Goal: Navigation & Orientation: Go to known website

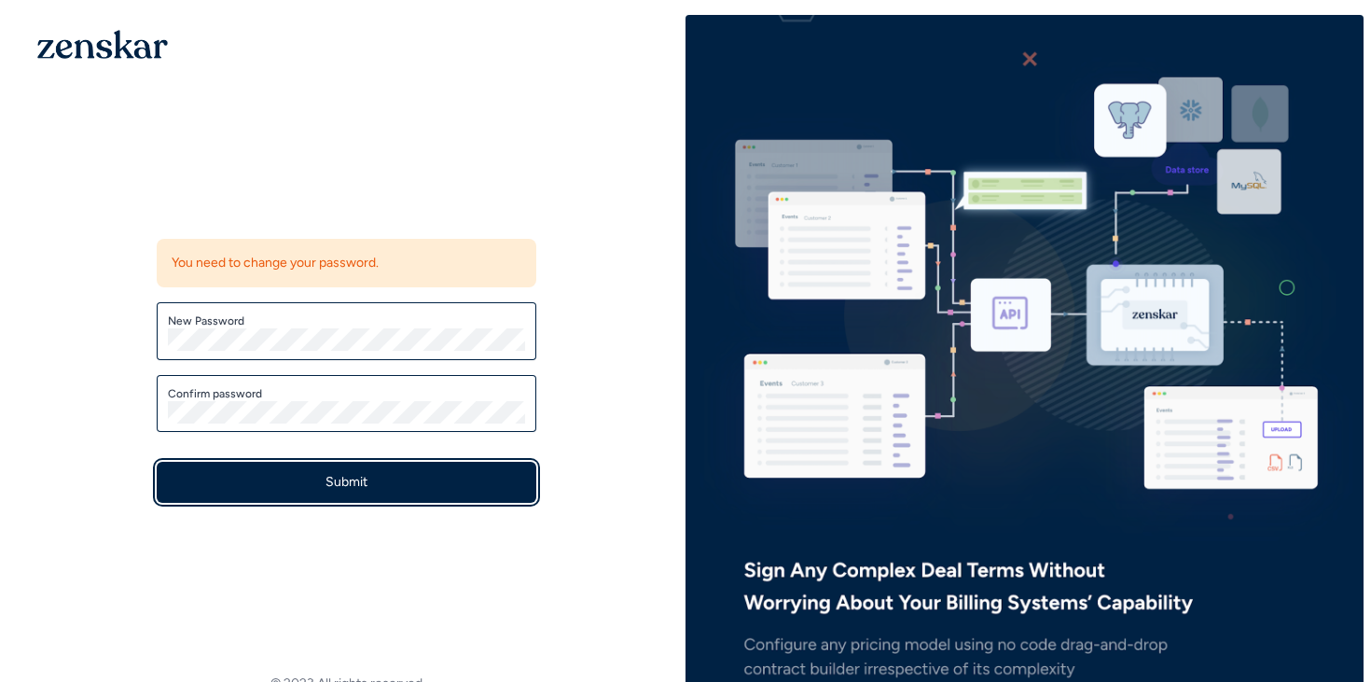
click at [413, 480] on button "Submit" at bounding box center [347, 482] width 380 height 41
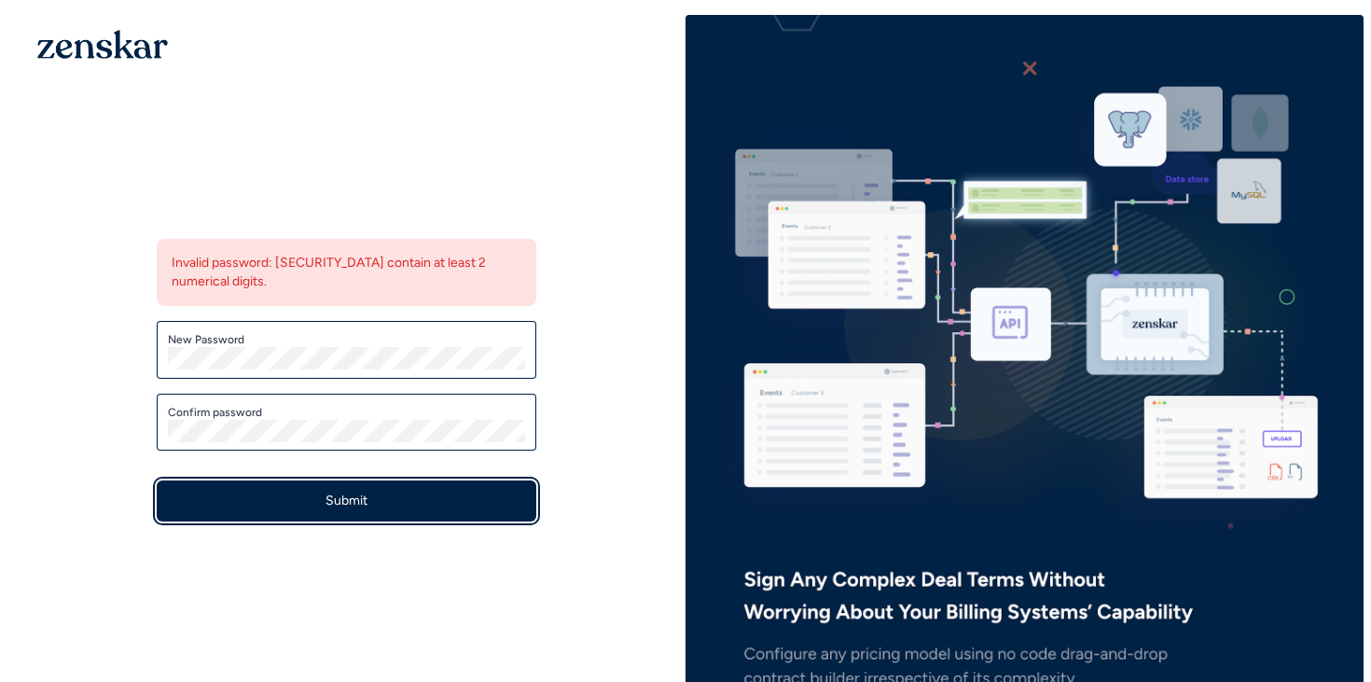
click at [325, 487] on button "Submit" at bounding box center [347, 500] width 380 height 41
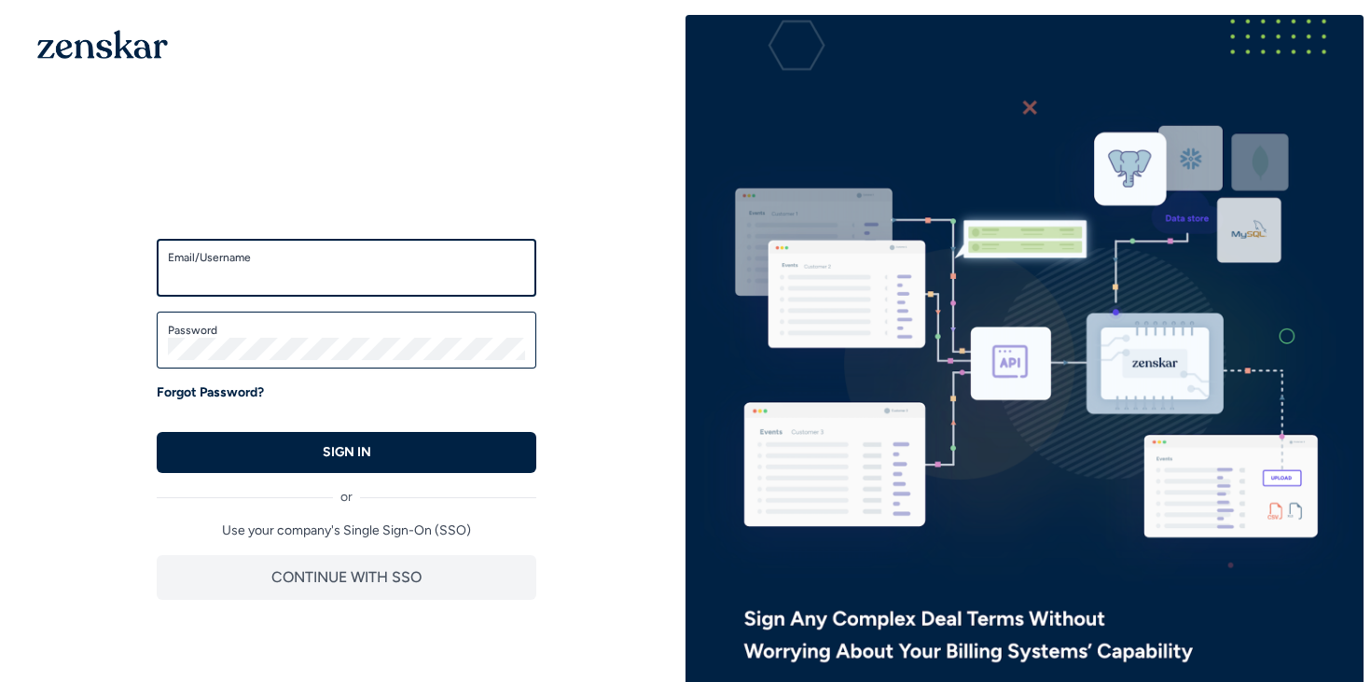
type input "**********"
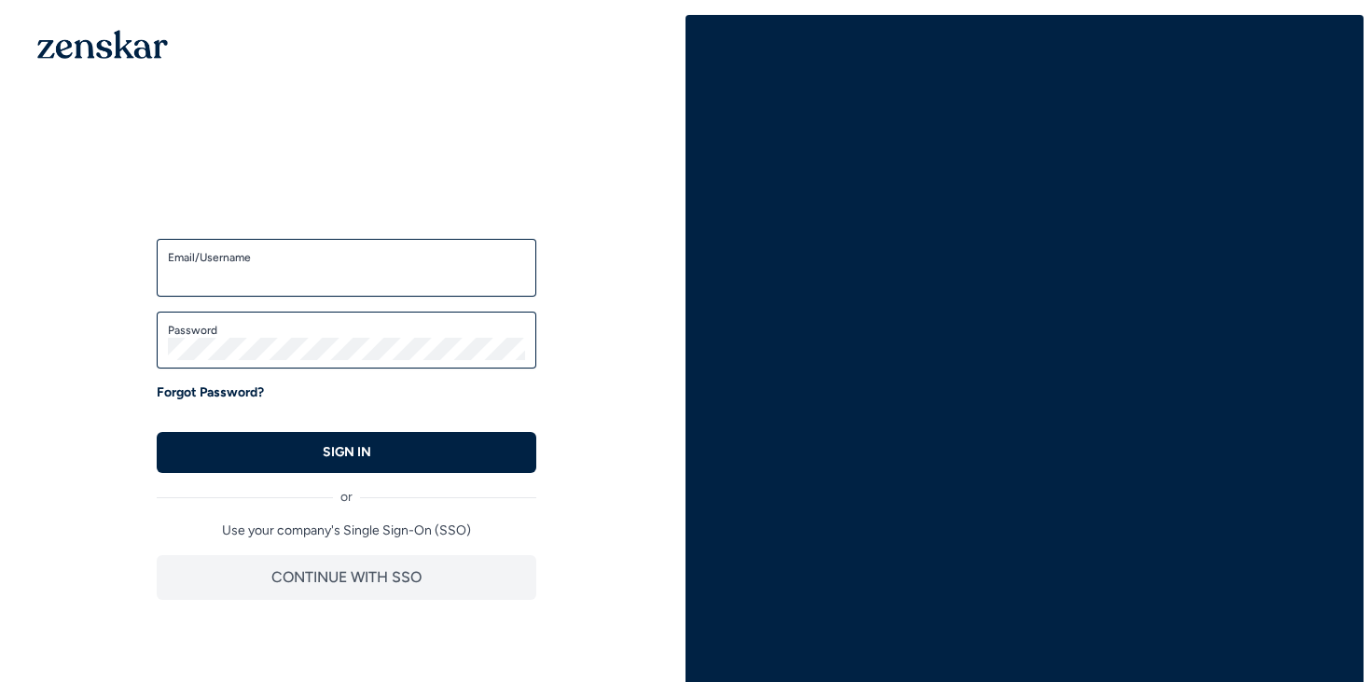
type input "**********"
